Goal: Navigation & Orientation: Understand site structure

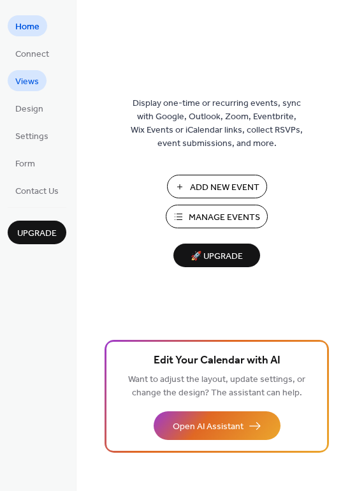
click at [34, 82] on span "Views" at bounding box center [27, 81] width 24 height 13
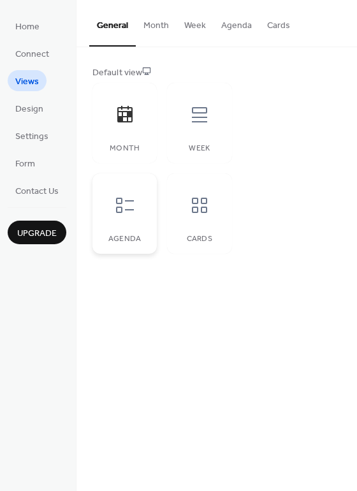
click at [128, 208] on icon at bounding box center [125, 205] width 20 height 20
click at [42, 111] on span "Design" at bounding box center [29, 109] width 28 height 13
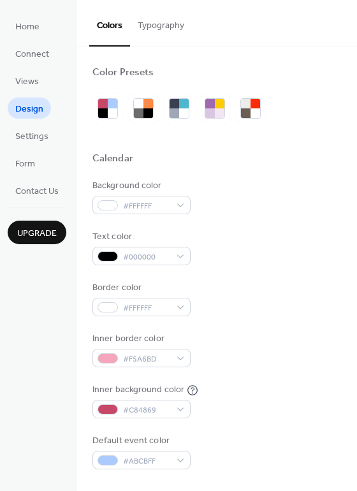
click at [40, 140] on span "Settings" at bounding box center [31, 136] width 33 height 13
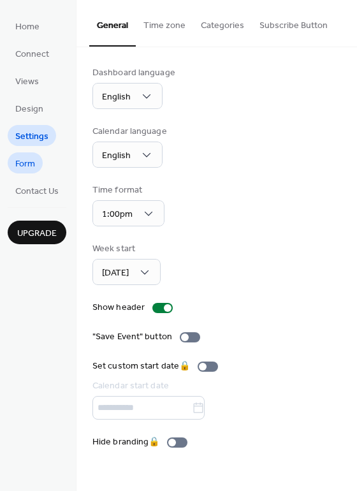
click at [42, 166] on link "Form" at bounding box center [25, 163] width 35 height 21
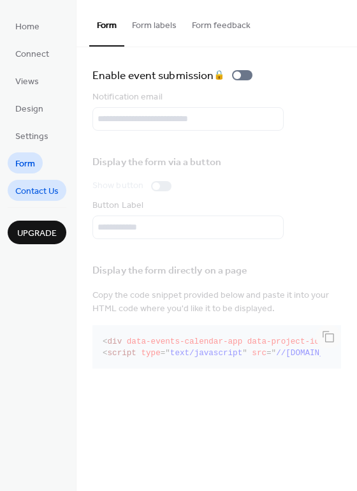
click at [42, 197] on span "Contact Us" at bounding box center [36, 191] width 43 height 13
